Goal: Feedback & Contribution: Contribute content

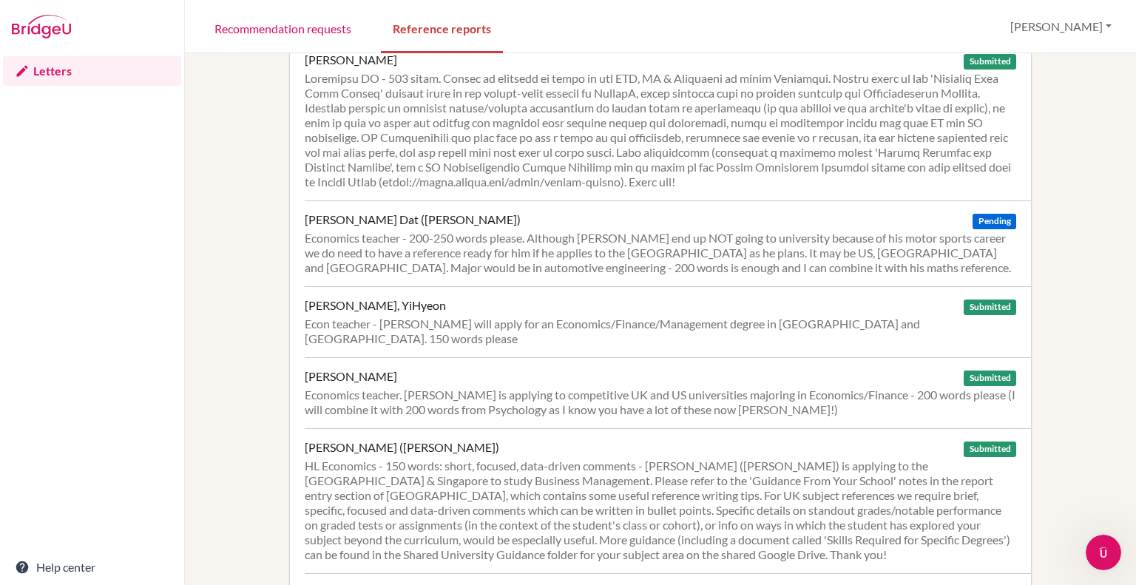
scroll to position [1378, 0]
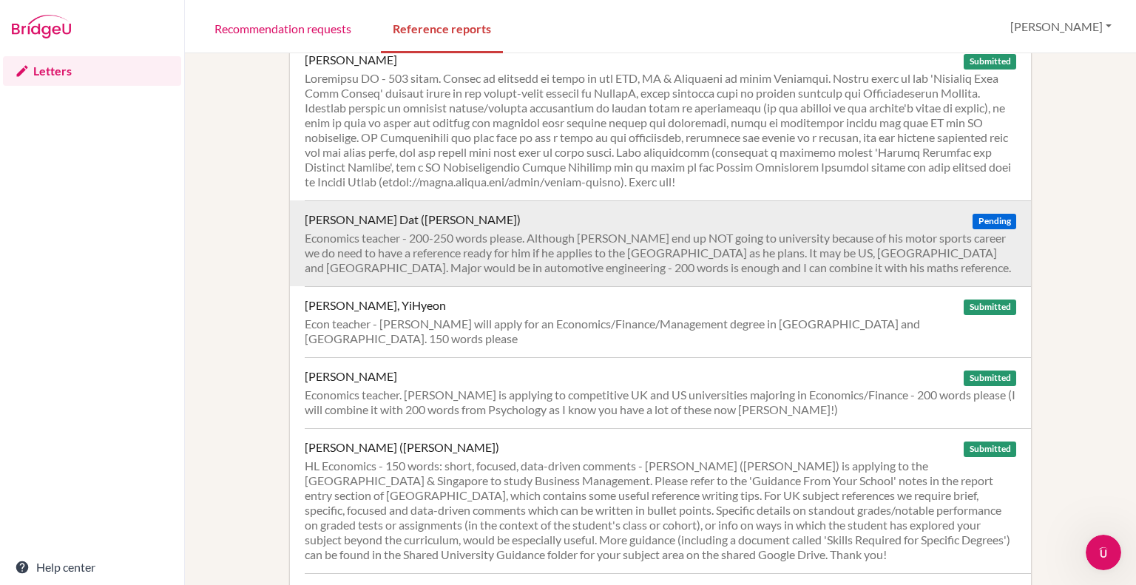
click at [450, 231] on div "Economics teacher - 200-250 words please. Although [PERSON_NAME] end up NOT goi…" at bounding box center [660, 253] width 711 height 44
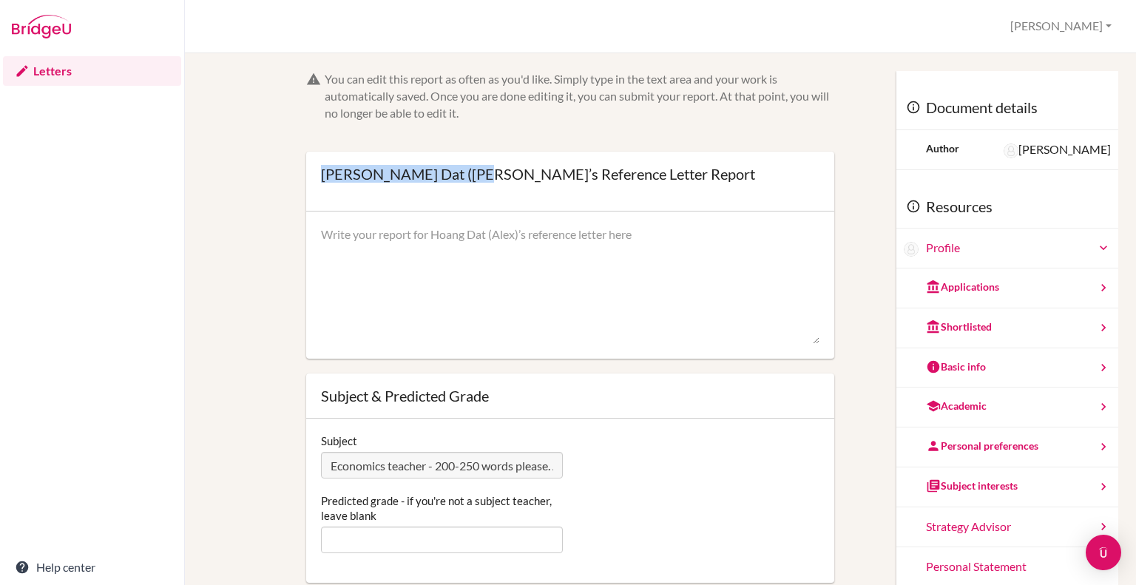
drag, startPoint x: 319, startPoint y: 172, endPoint x: 471, endPoint y: 183, distance: 151.9
click at [471, 183] on div "Hoang Dat (Alex) Sawer’s Reference Letter Report Open info Info Saved" at bounding box center [538, 181] width 434 height 30
copy div "Hoang Dat (Alex) Sawer"
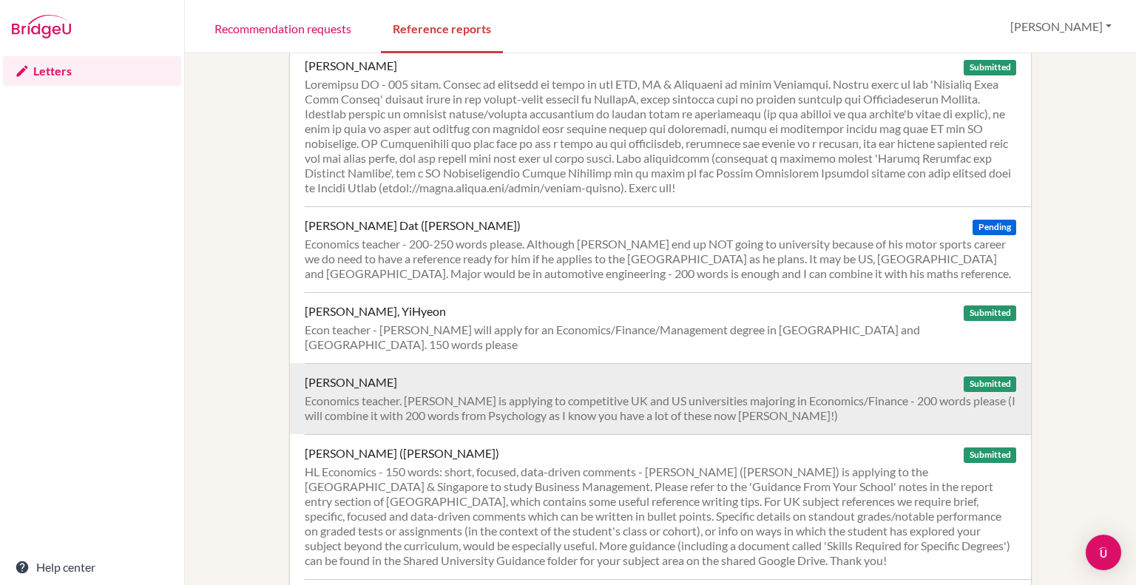
scroll to position [1446, 0]
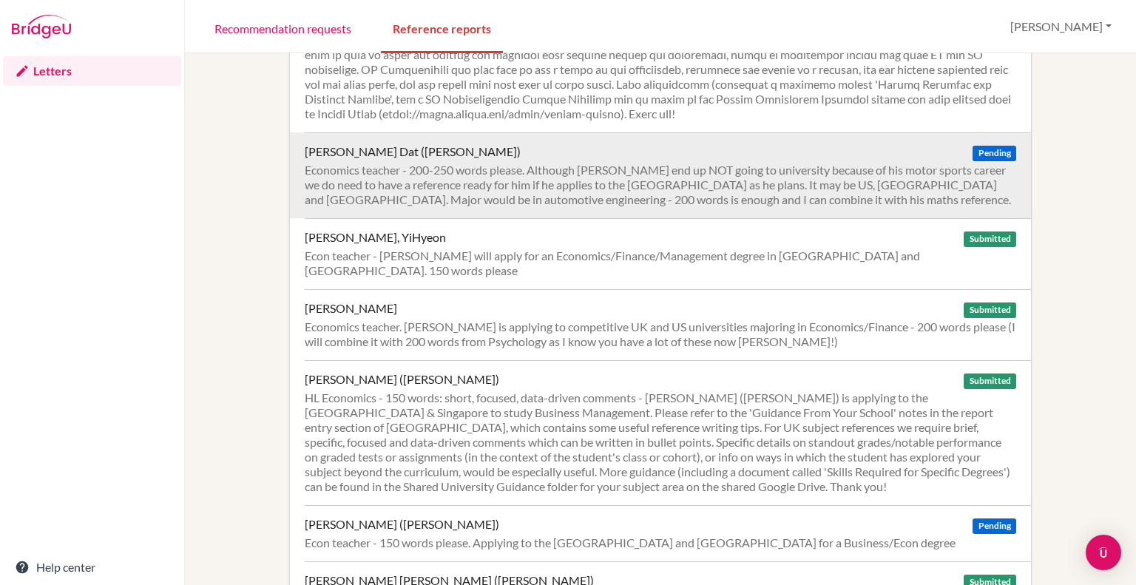
drag, startPoint x: 411, startPoint y: 121, endPoint x: 1014, endPoint y: 129, distance: 603.4
click at [529, 163] on div "Economics teacher - 200-250 words please. Although [PERSON_NAME] end up NOT goi…" at bounding box center [660, 185] width 711 height 44
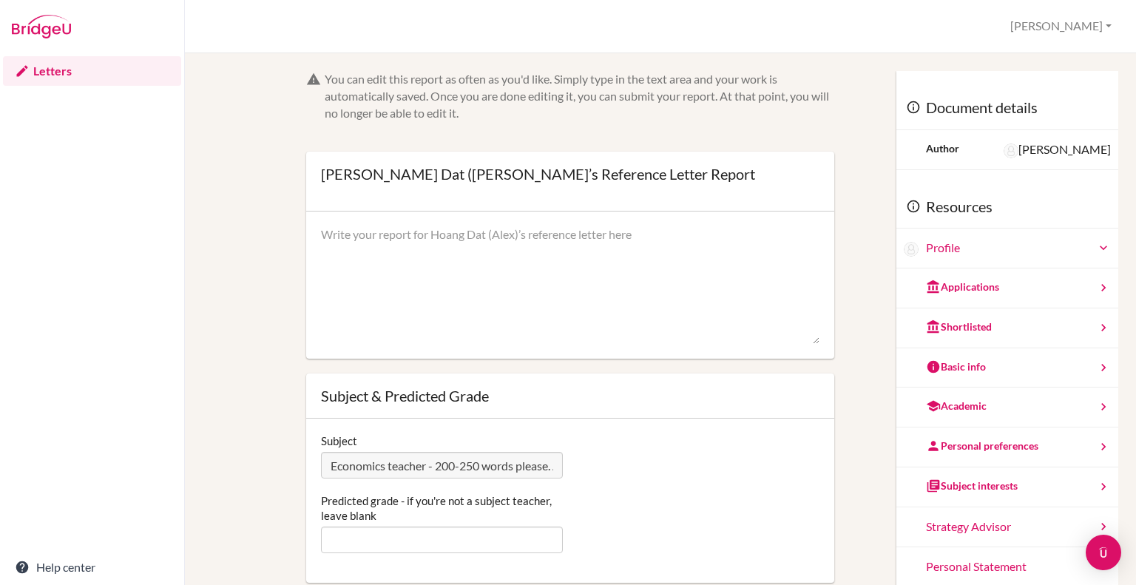
click at [346, 238] on textarea at bounding box center [570, 285] width 498 height 118
paste textarea "I have taught Hoang Dat (Alex) Sawer in Economics since Year 11, first at IGCSE…"
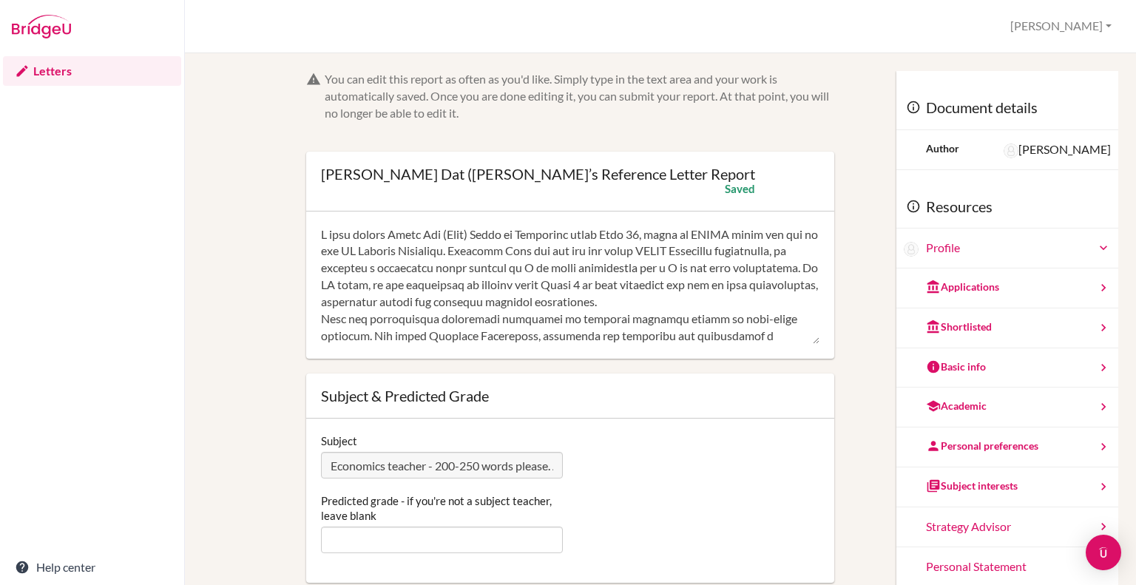
scroll to position [148, 0]
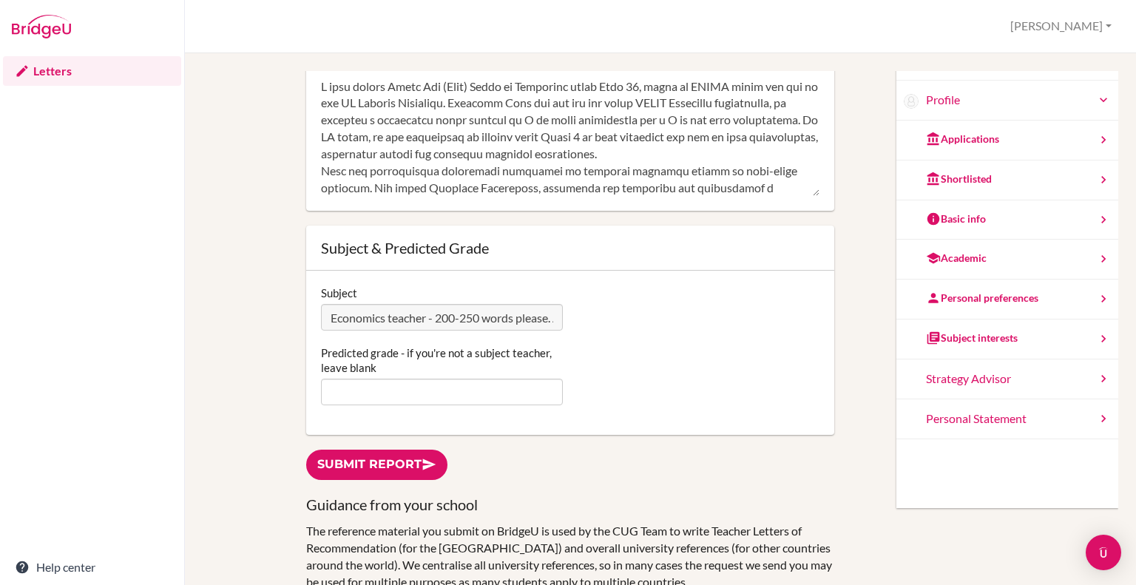
type textarea "I have taught Hoang Dat (Alex) Sawer in Economics since Year 11, first at IGCSE…"
click at [363, 390] on input "Predicted grade - if you're not a subject teacher, leave blank" at bounding box center [442, 392] width 242 height 27
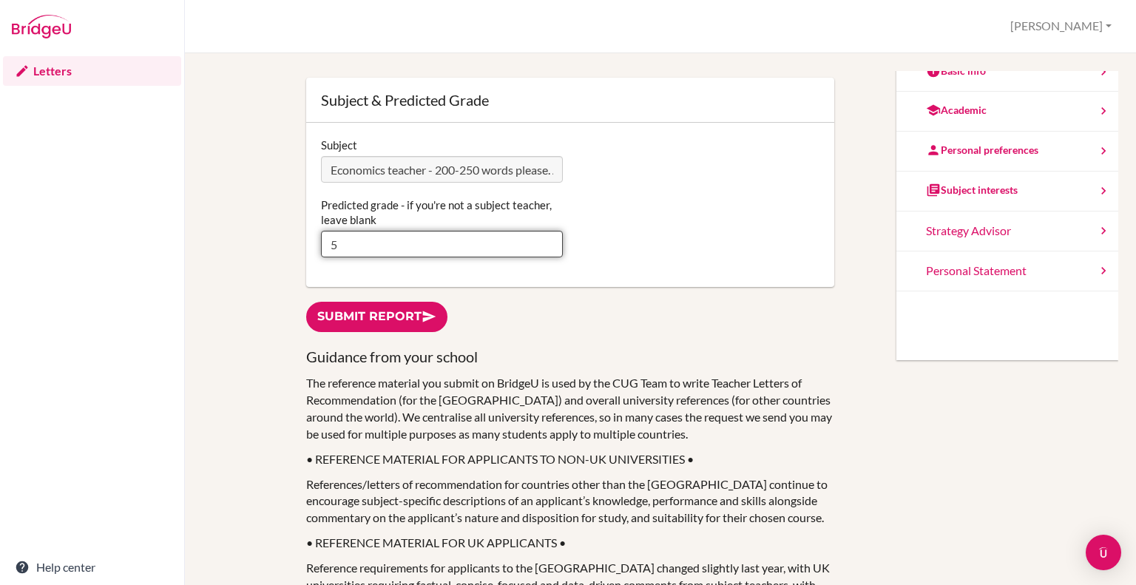
scroll to position [0, 0]
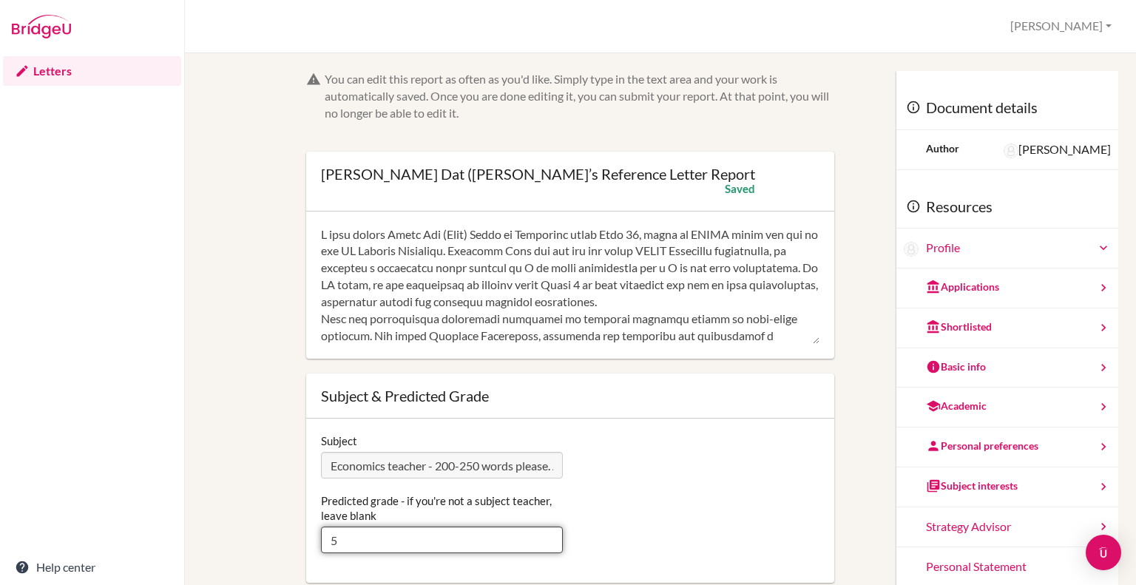
type input "5"
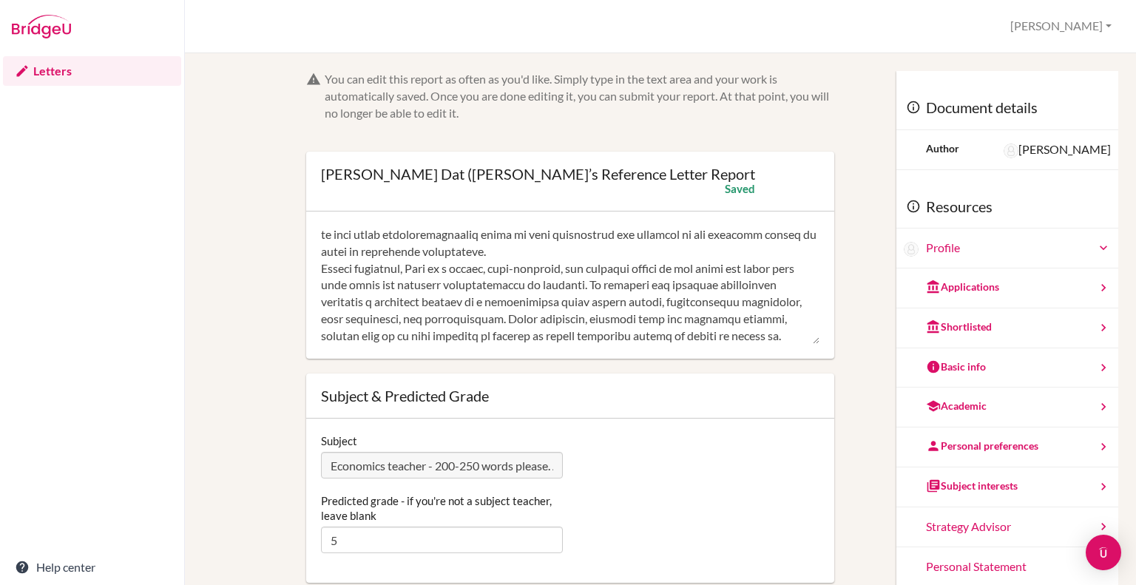
scroll to position [148, 0]
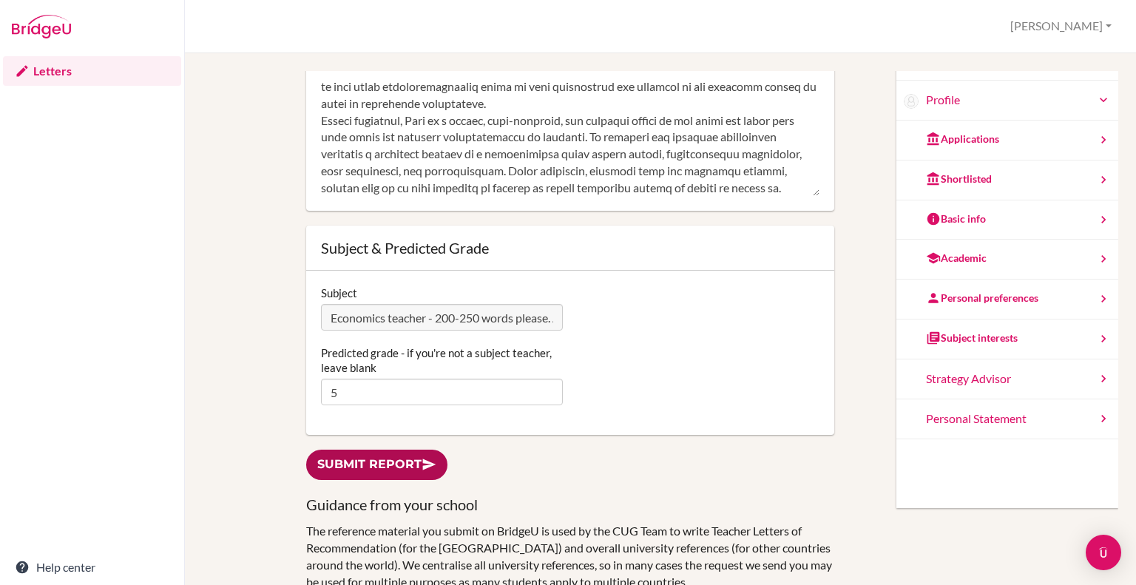
drag, startPoint x: 362, startPoint y: 466, endPoint x: 414, endPoint y: 449, distance: 55.2
click at [362, 466] on link "Submit report" at bounding box center [376, 465] width 141 height 30
